Goal: Information Seeking & Learning: Check status

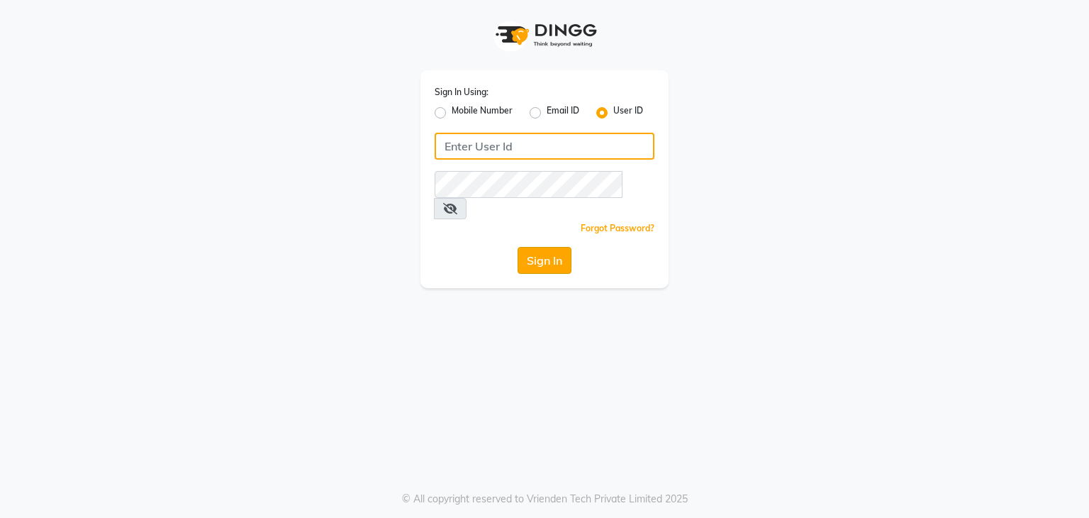
type input "ikigai"
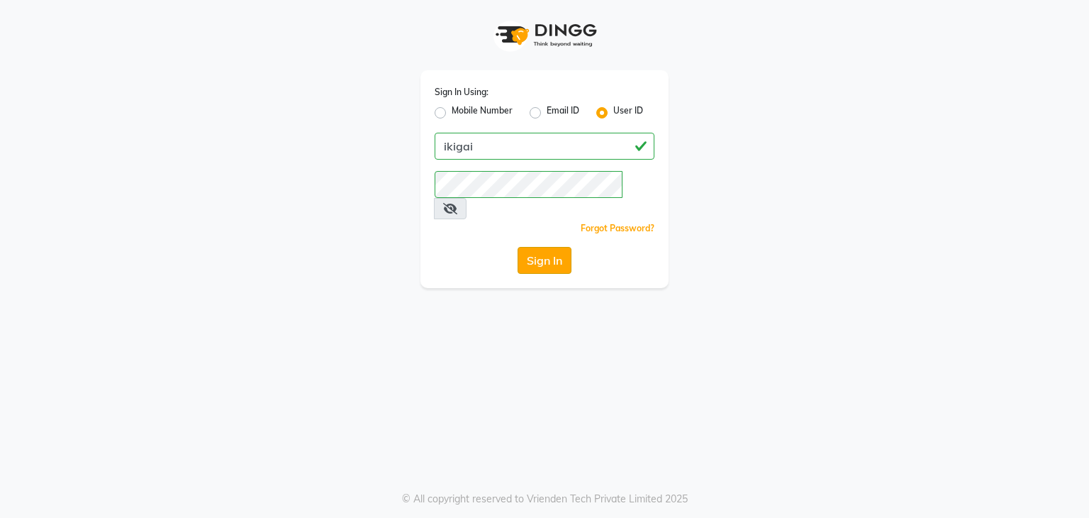
click at [538, 247] on button "Sign In" at bounding box center [545, 260] width 54 height 27
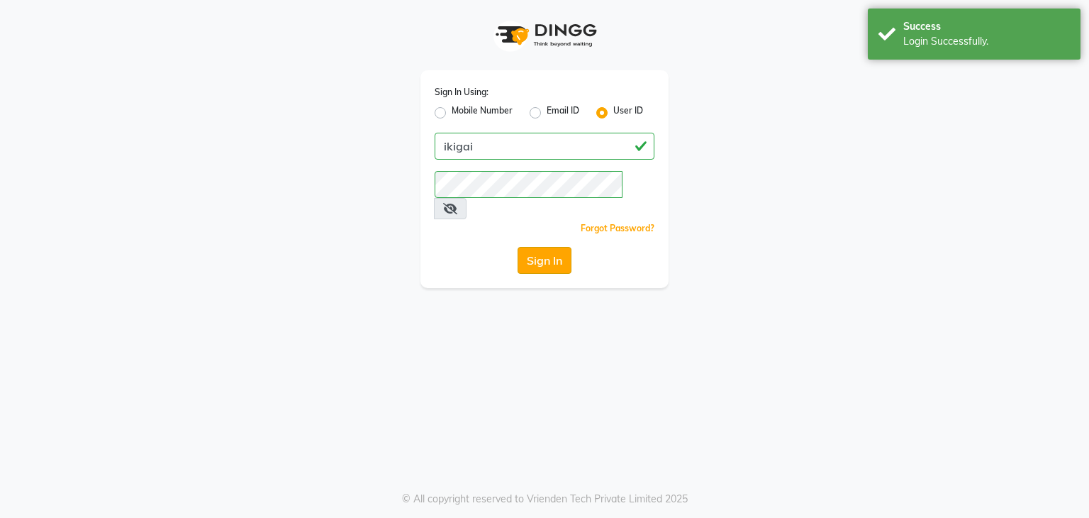
select select "service"
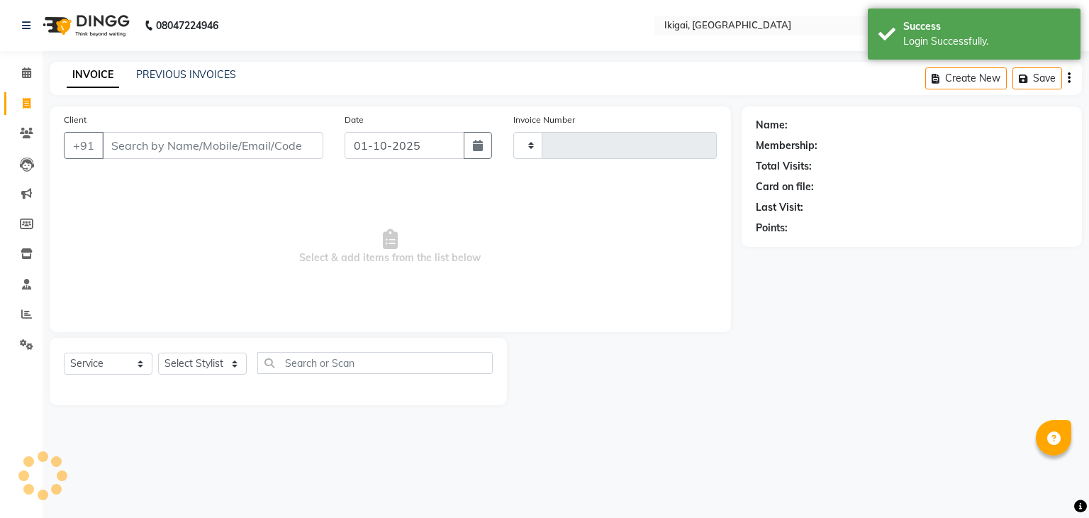
type input "2426"
select select "en"
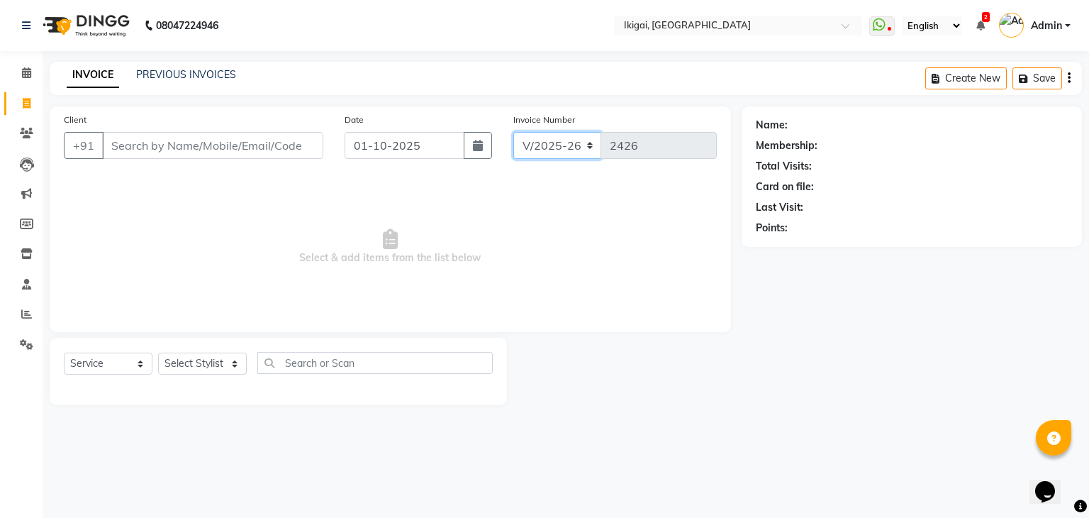
click at [582, 143] on select "V/2025 V/2025-26" at bounding box center [557, 145] width 89 height 27
select select "4430"
click at [513, 132] on select "V/2025 V/2025-26" at bounding box center [557, 145] width 89 height 27
type input "0063"
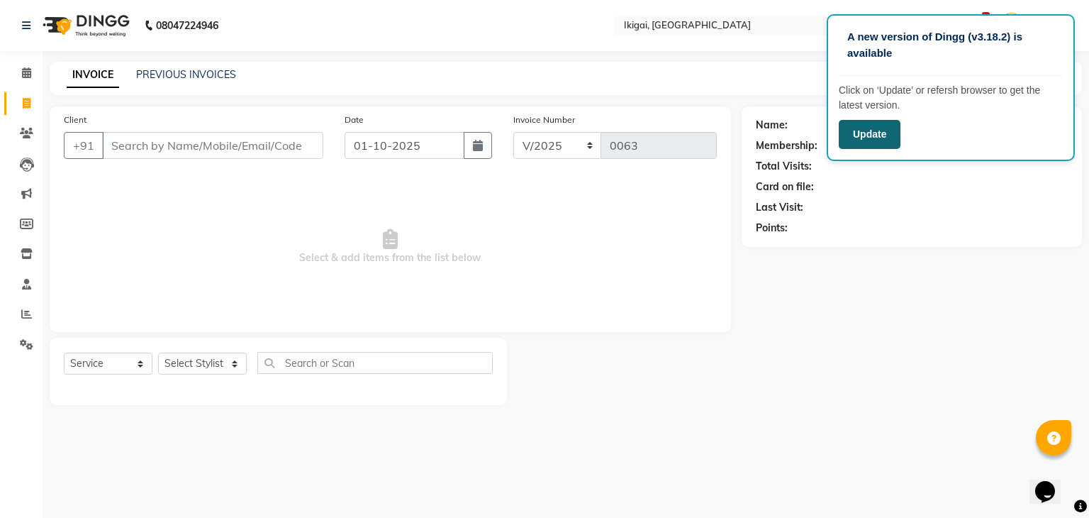
click at [857, 138] on button "Update" at bounding box center [870, 134] width 62 height 29
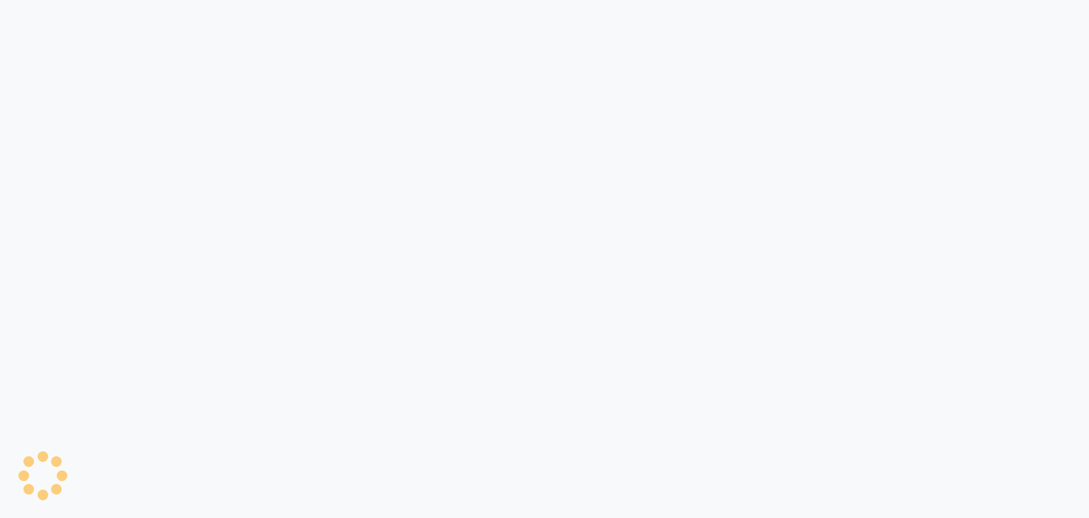
select select "service"
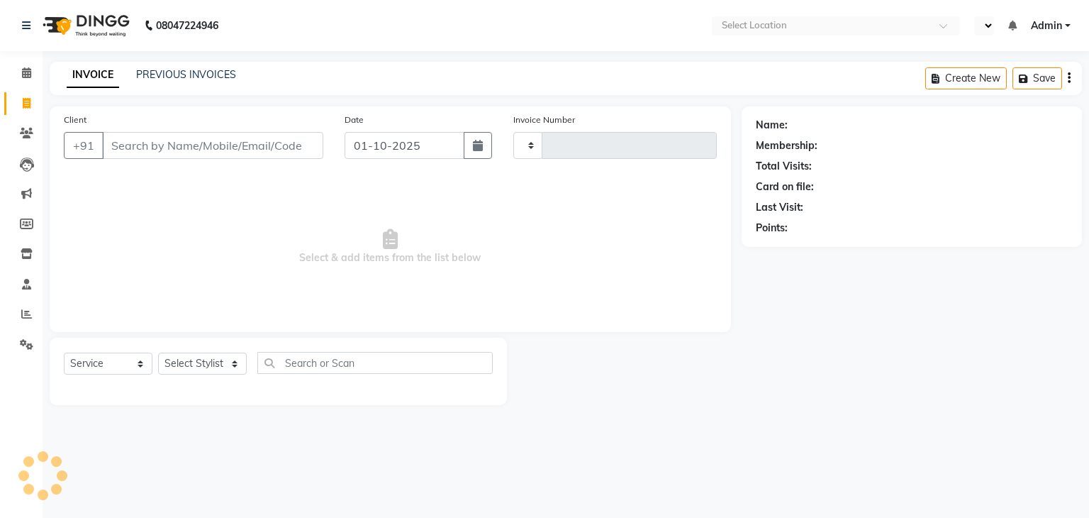
type input "2426"
select select "en"
select select "4429"
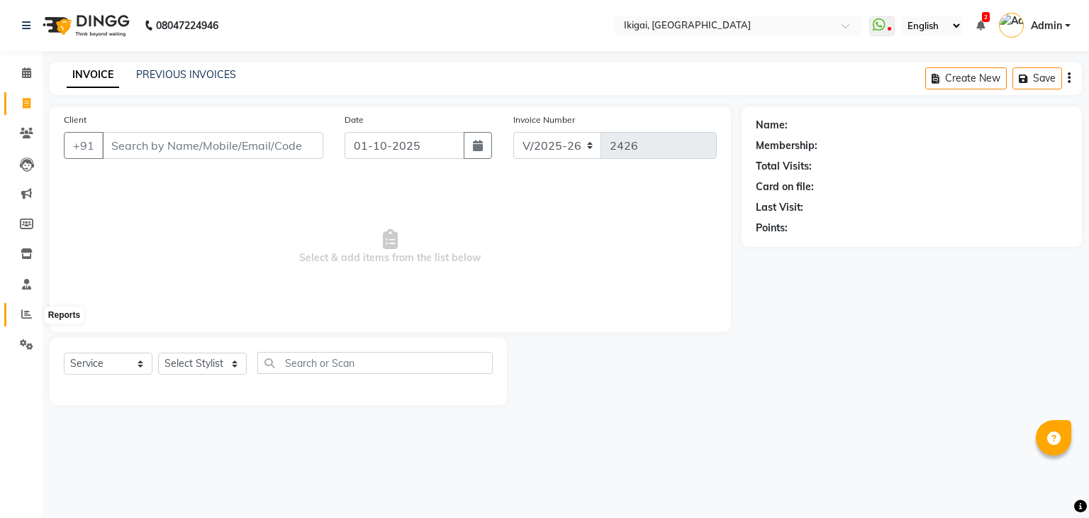
click at [23, 317] on icon at bounding box center [26, 314] width 11 height 11
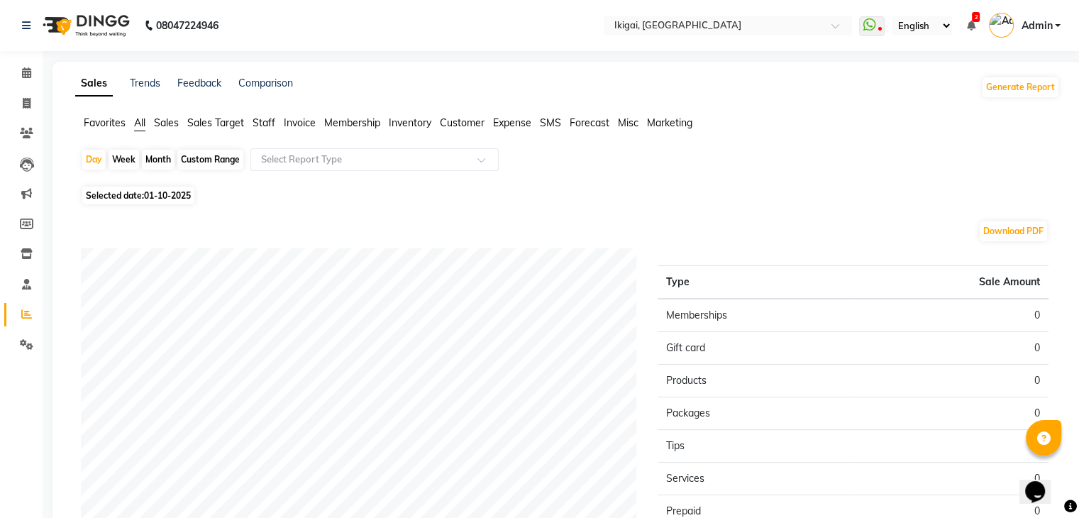
click at [168, 129] on li "Sales" at bounding box center [166, 123] width 25 height 15
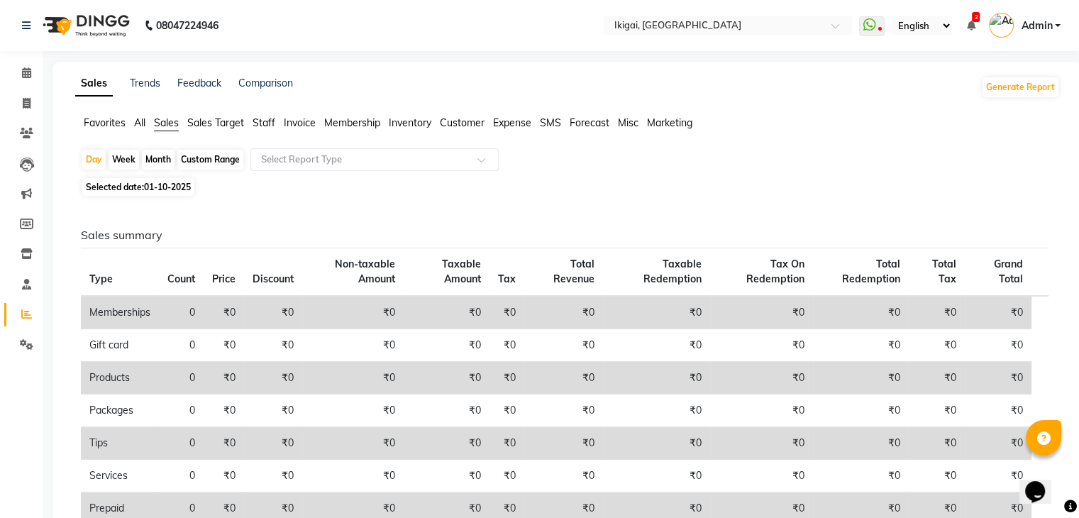
click at [152, 160] on div "Month" at bounding box center [158, 160] width 33 height 20
select select "10"
select select "2025"
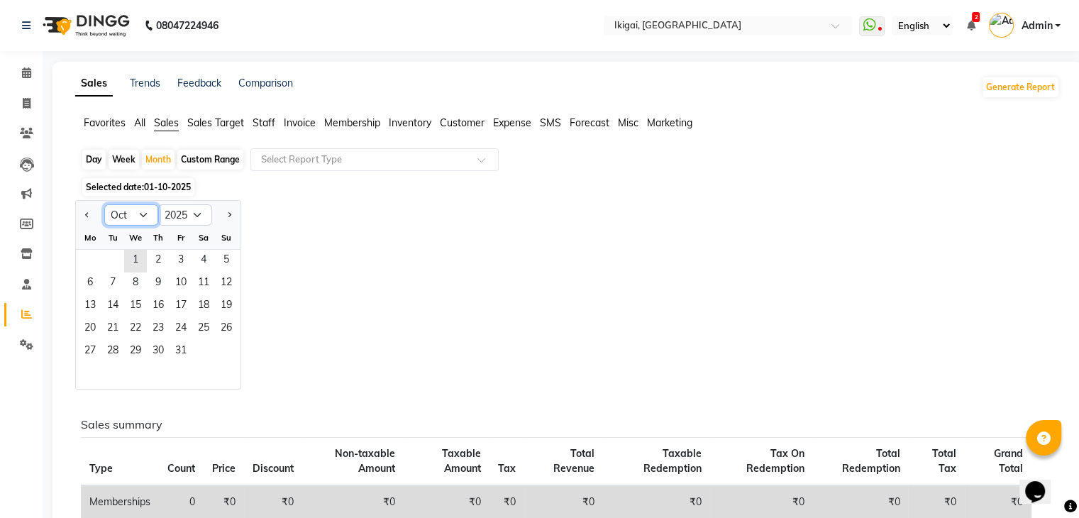
click at [142, 214] on select "Jan Feb Mar Apr May Jun [DATE] Aug Sep Oct Nov Dec" at bounding box center [131, 214] width 54 height 21
select select "9"
click at [104, 204] on select "Jan Feb Mar Apr May Jun [DATE] Aug Sep Oct Nov Dec" at bounding box center [131, 214] width 54 height 21
click at [91, 257] on span "1" at bounding box center [90, 261] width 23 height 23
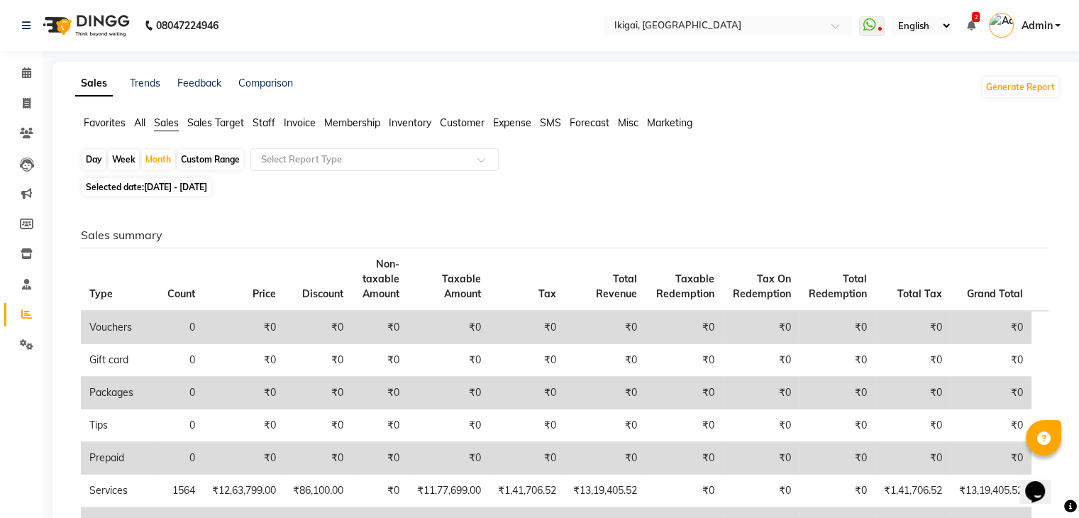
click at [212, 126] on span "Sales Target" at bounding box center [215, 122] width 57 height 13
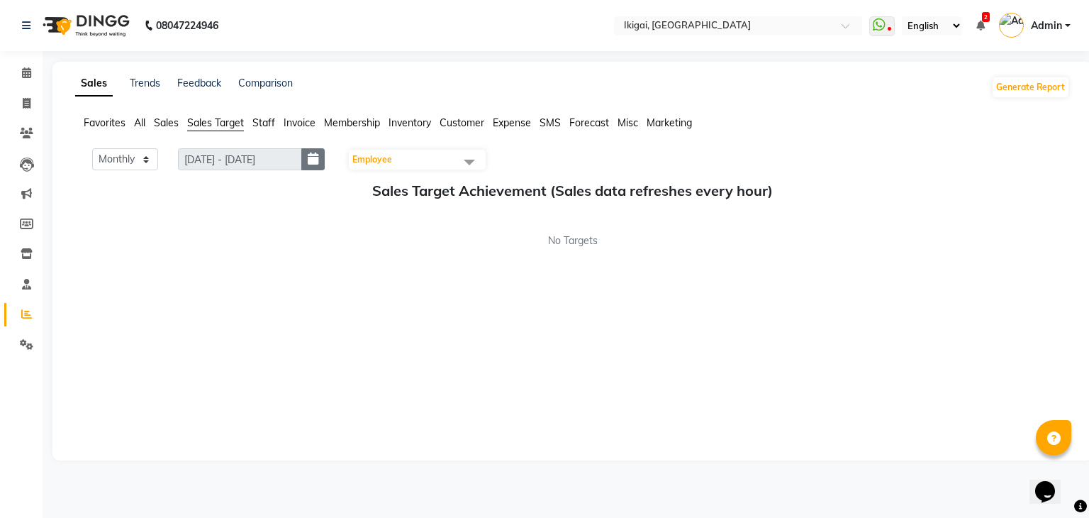
click at [312, 160] on icon "button" at bounding box center [313, 159] width 11 height 1
select select "10"
select select "2025"
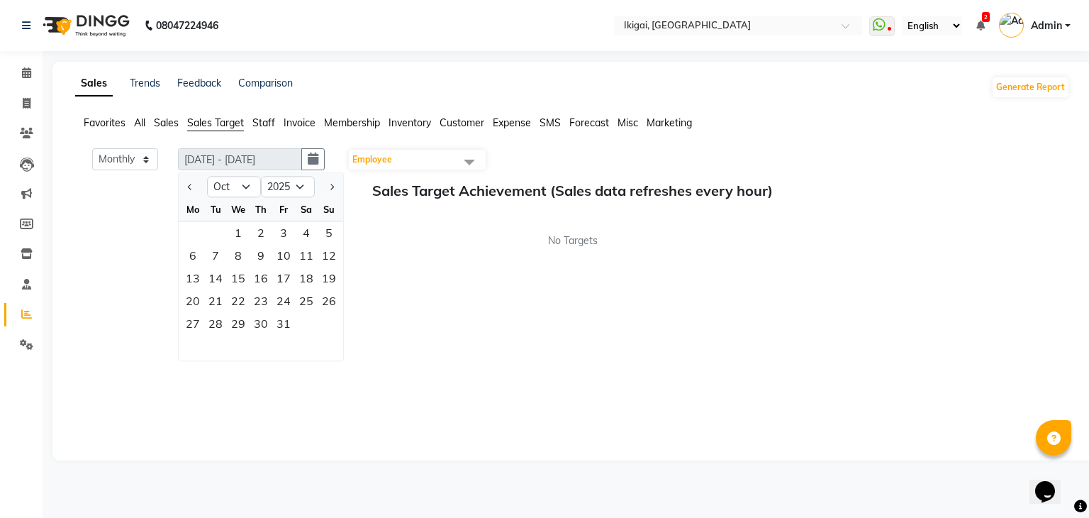
drag, startPoint x: 312, startPoint y: 162, endPoint x: 241, endPoint y: 188, distance: 75.4
click at [241, 171] on div "[DATE] - [DATE] Jan Feb Mar Apr May Jun [DATE] Aug Sep Oct Nov [DATE] 2016 2017…" at bounding box center [252, 159] width 164 height 23
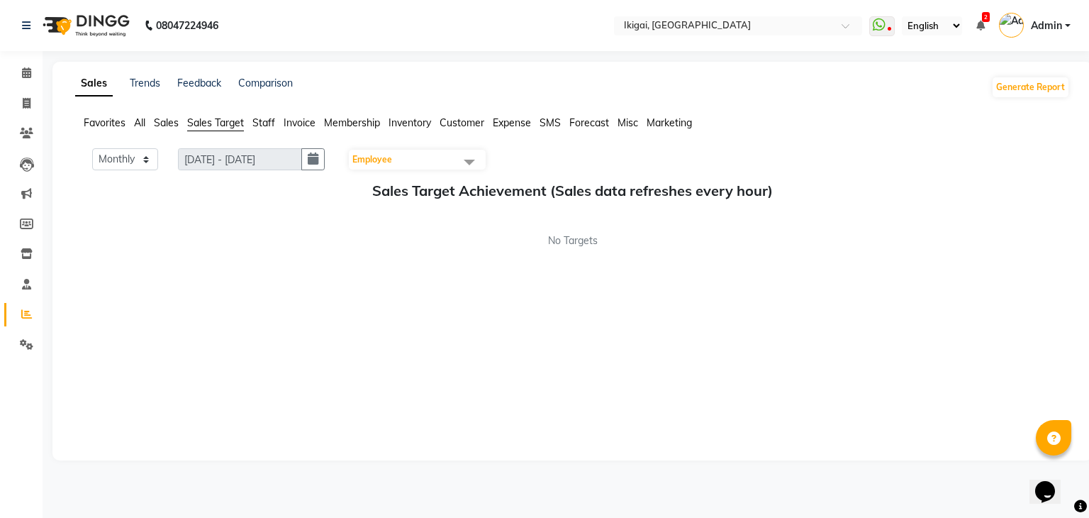
click at [241, 188] on h5 "Sales Target Achievement (Sales data refreshes every hour)" at bounding box center [573, 190] width 972 height 17
click at [309, 157] on button "button" at bounding box center [312, 159] width 23 height 22
select select "10"
select select "2025"
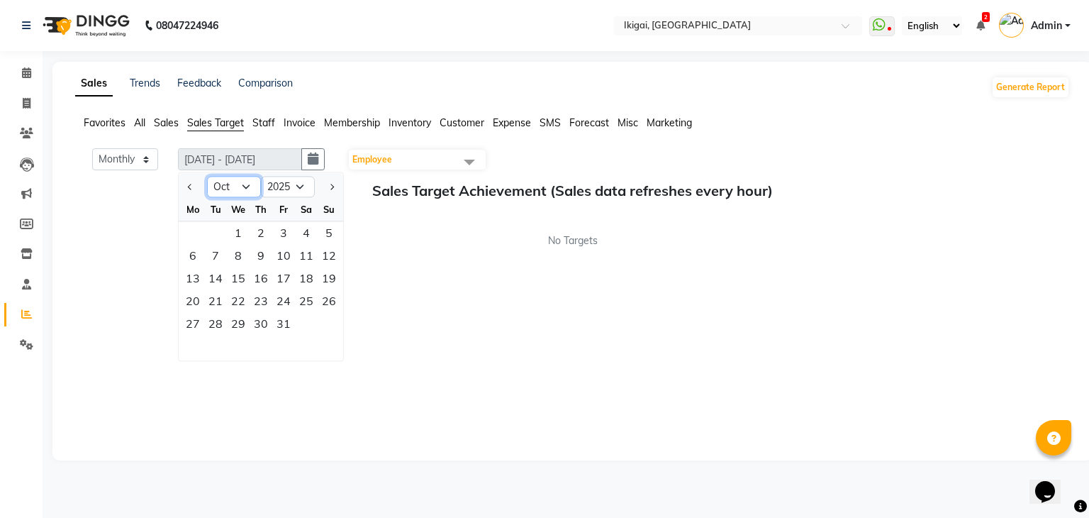
click at [240, 184] on select "Jan Feb Mar Apr May Jun [DATE] Aug Sep Oct Nov Dec" at bounding box center [234, 187] width 54 height 21
select select "9"
click at [207, 177] on select "Jan Feb Mar Apr May Jun [DATE] Aug Sep Oct Nov Dec" at bounding box center [234, 187] width 54 height 21
click at [188, 233] on div "1" at bounding box center [193, 232] width 23 height 23
type input "[DATE] - [DATE]"
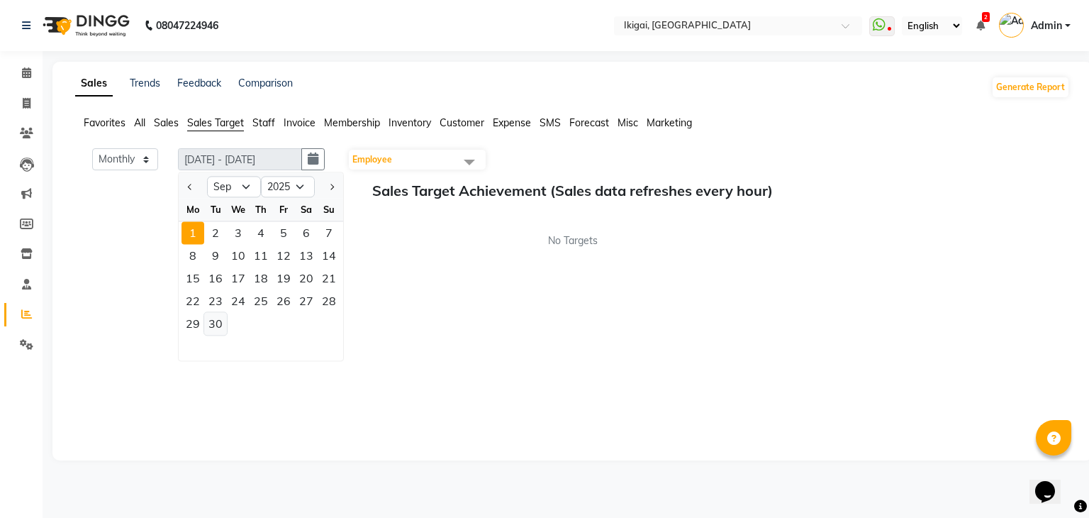
click at [212, 320] on div "30" at bounding box center [215, 323] width 23 height 23
click at [194, 230] on div "1" at bounding box center [193, 232] width 23 height 23
click at [301, 276] on div "20" at bounding box center [306, 278] width 23 height 23
click at [350, 126] on span "Membership" at bounding box center [352, 122] width 56 height 13
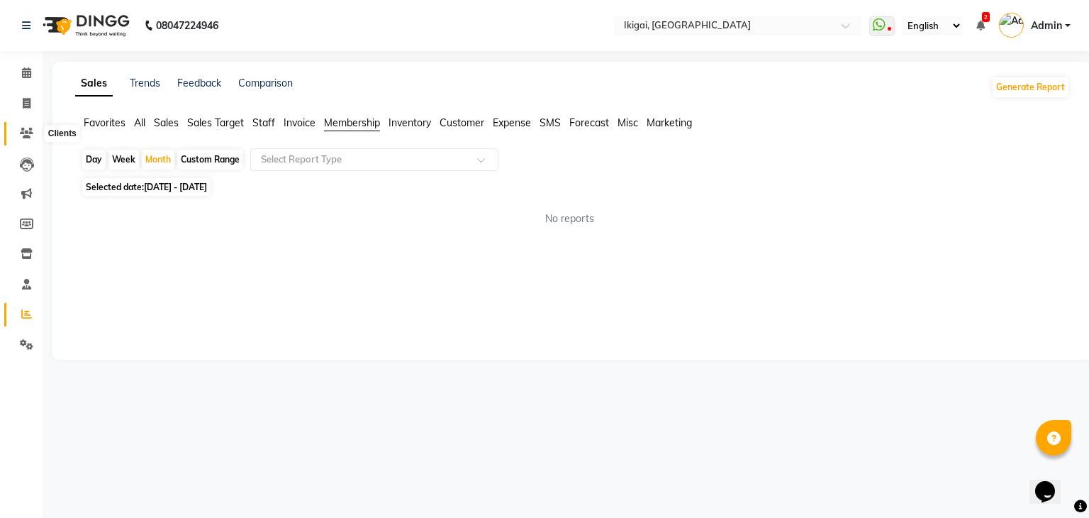
click at [29, 132] on icon at bounding box center [26, 133] width 13 height 11
